Goal: Navigation & Orientation: Find specific page/section

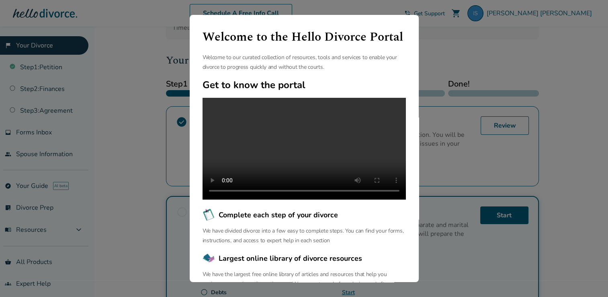
scroll to position [80, 0]
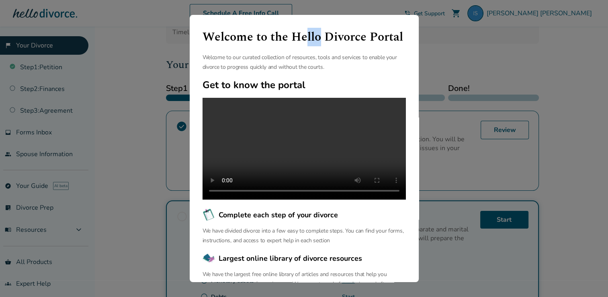
drag, startPoint x: 321, startPoint y: 24, endPoint x: 307, endPoint y: 33, distance: 17.0
click at [307, 33] on div "Welcome to the Hello Divorce Portal Welcome to our curated collection of resour…" at bounding box center [304, 148] width 229 height 267
